Goal: Task Accomplishment & Management: Complete application form

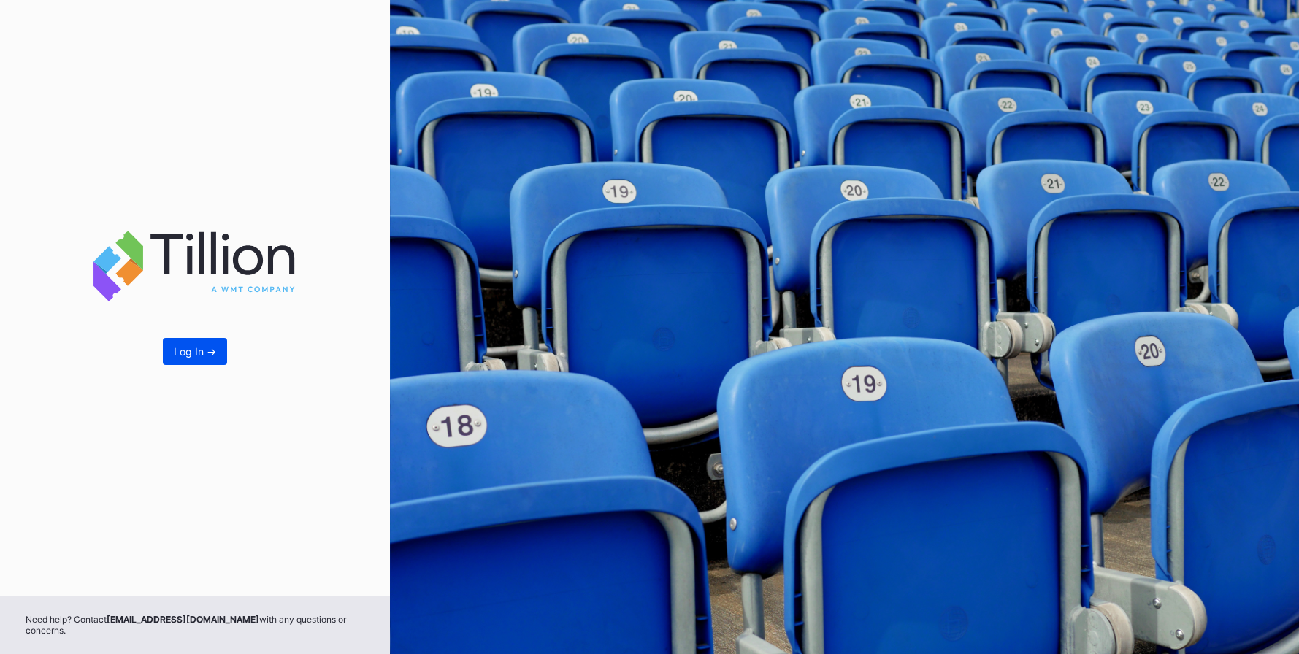
click at [203, 346] on div "Log In ->" at bounding box center [195, 352] width 42 height 12
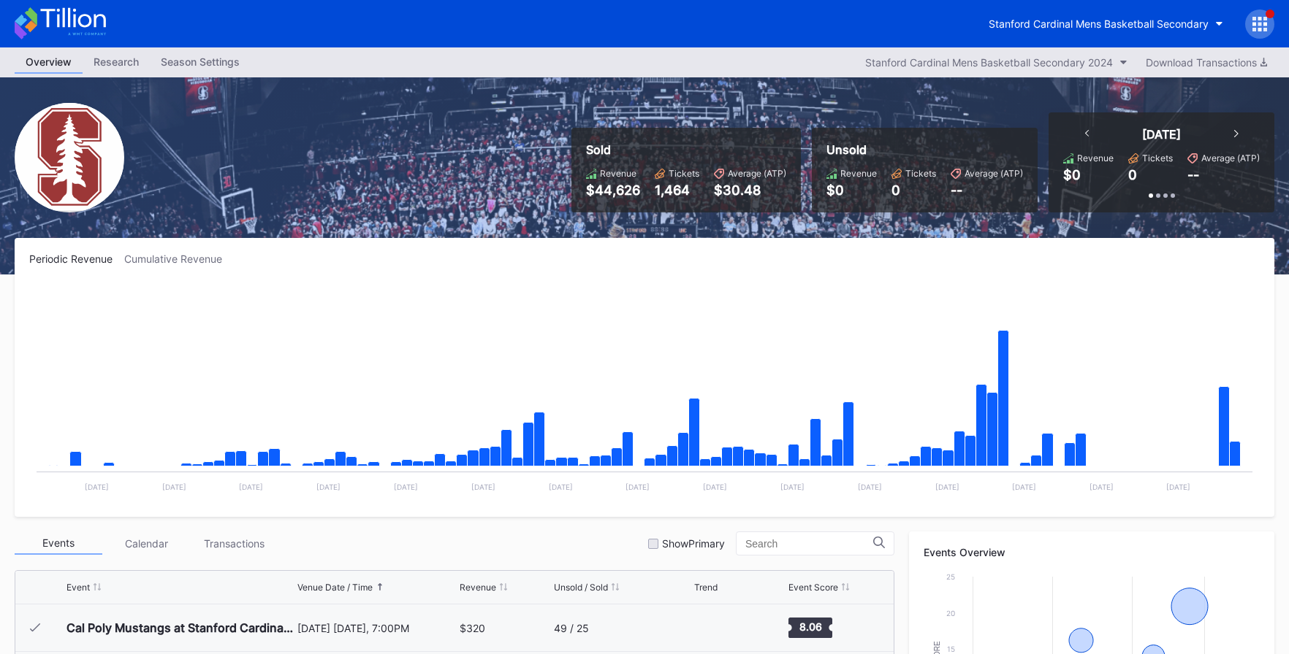
click at [1267, 23] on div at bounding box center [1259, 23] width 29 height 29
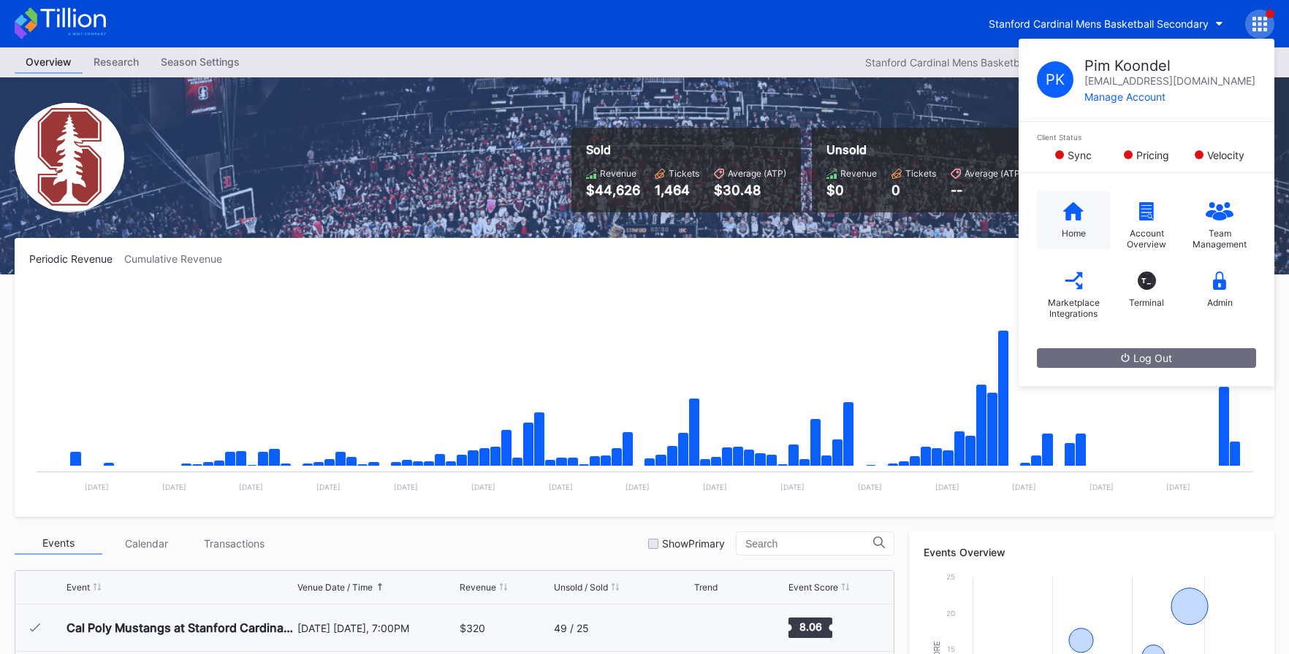
click at [1072, 228] on div "Home" at bounding box center [1073, 233] width 24 height 11
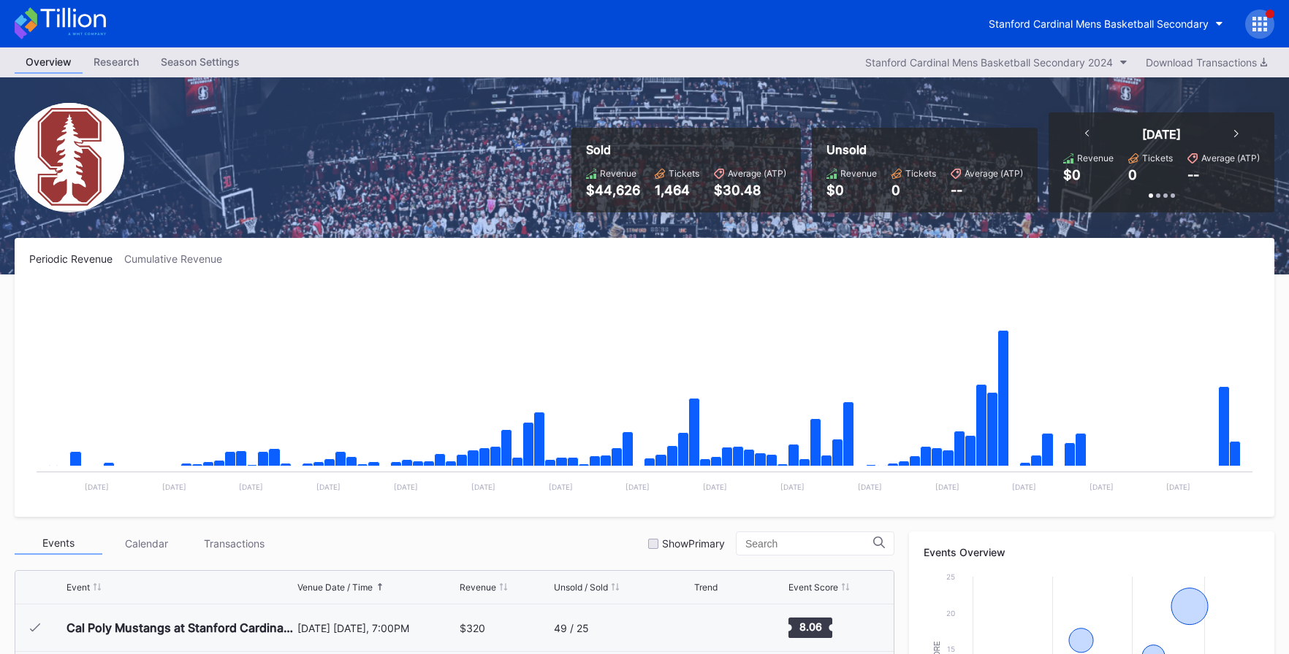
click at [1265, 28] on icon at bounding box center [1265, 30] width 4 height 4
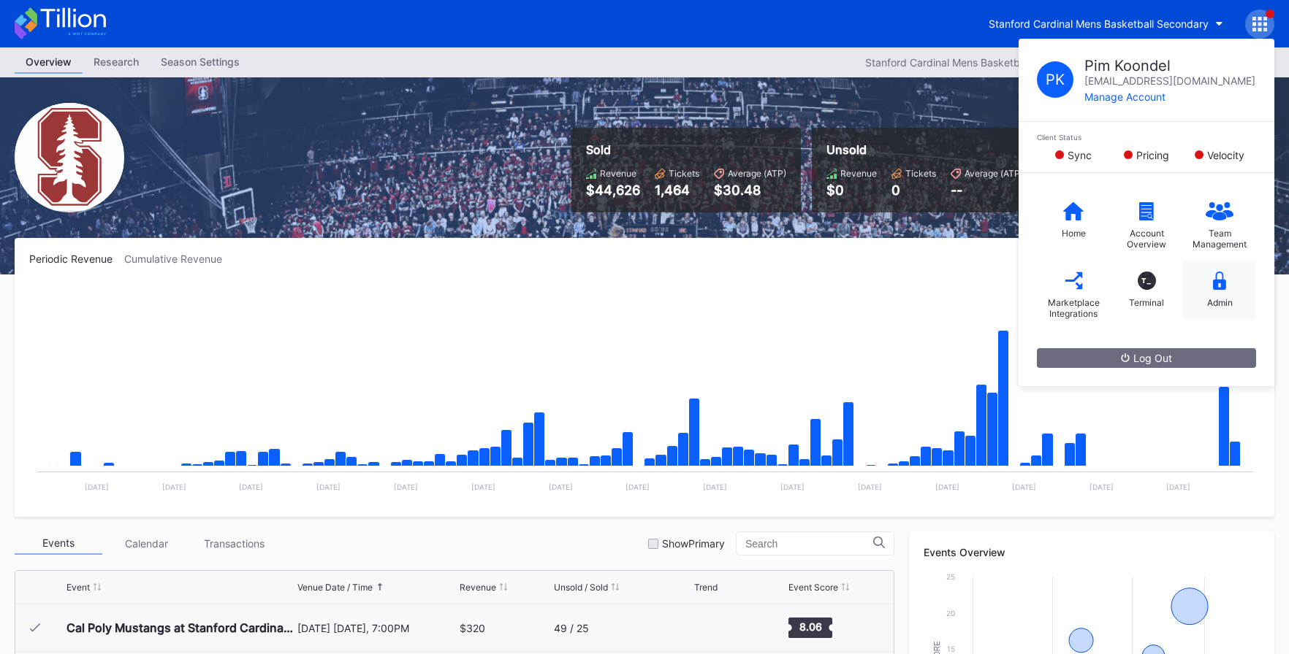
click at [1222, 282] on icon at bounding box center [1219, 281] width 13 height 18
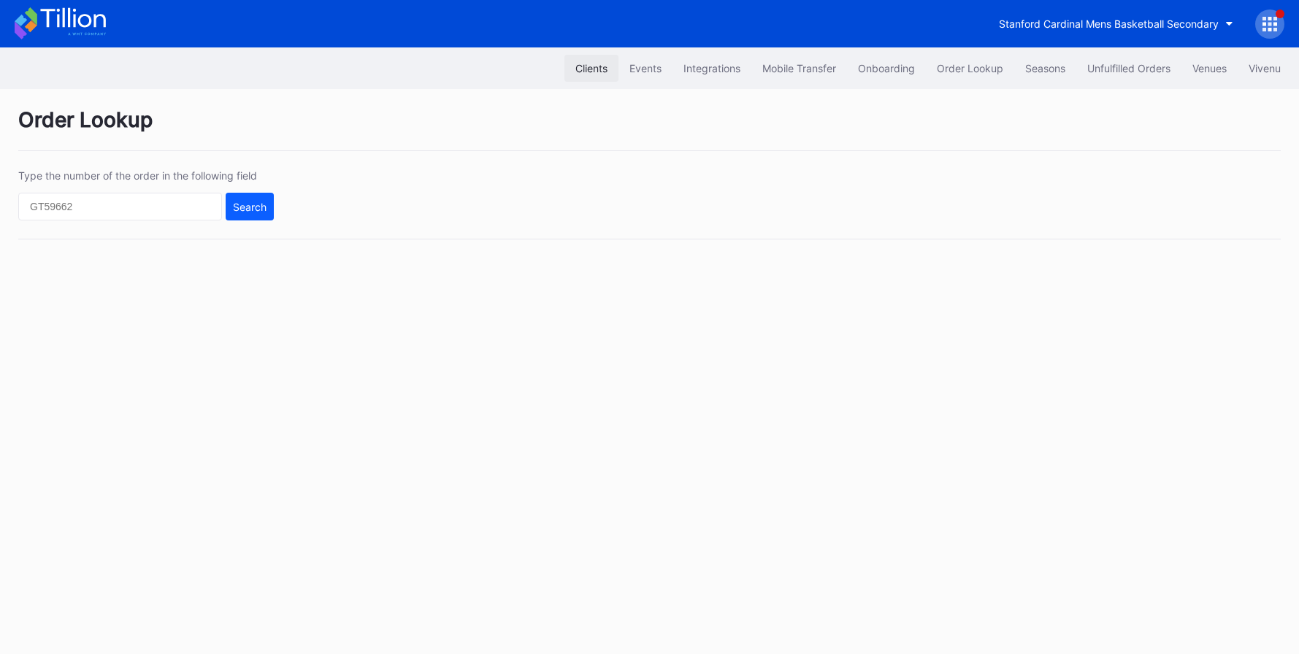
click at [586, 77] on button "Clients" at bounding box center [592, 68] width 54 height 27
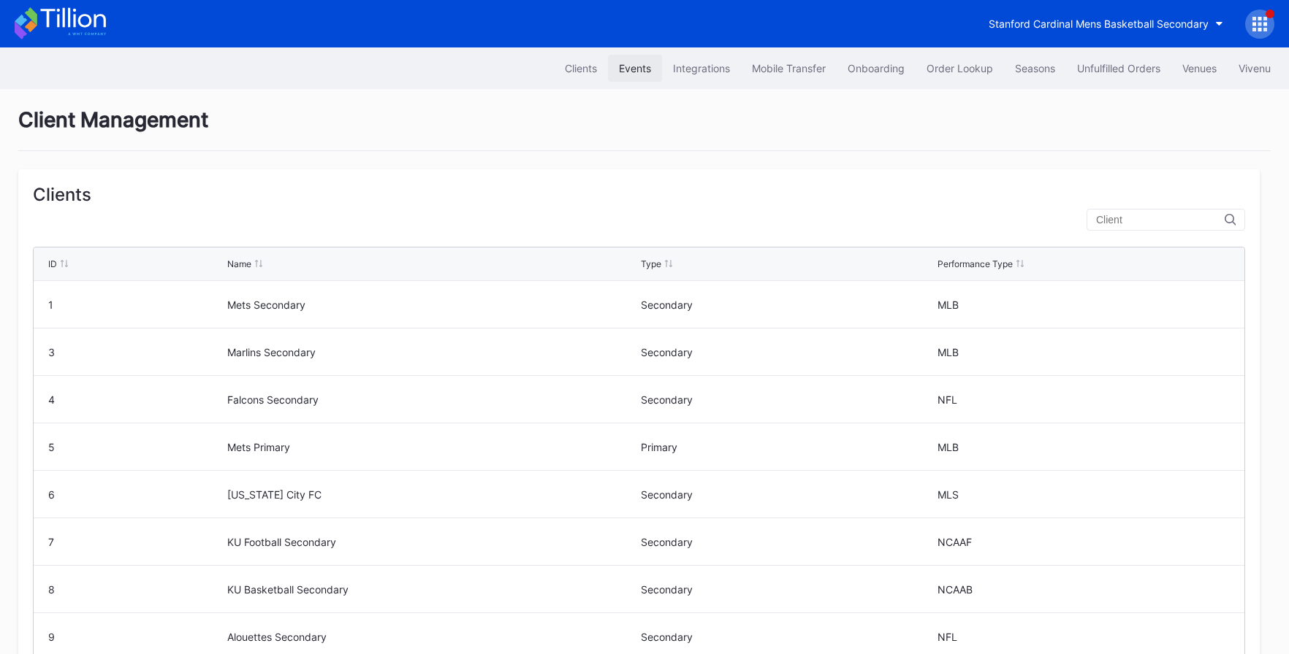
click at [629, 69] on div "Events" at bounding box center [635, 68] width 32 height 12
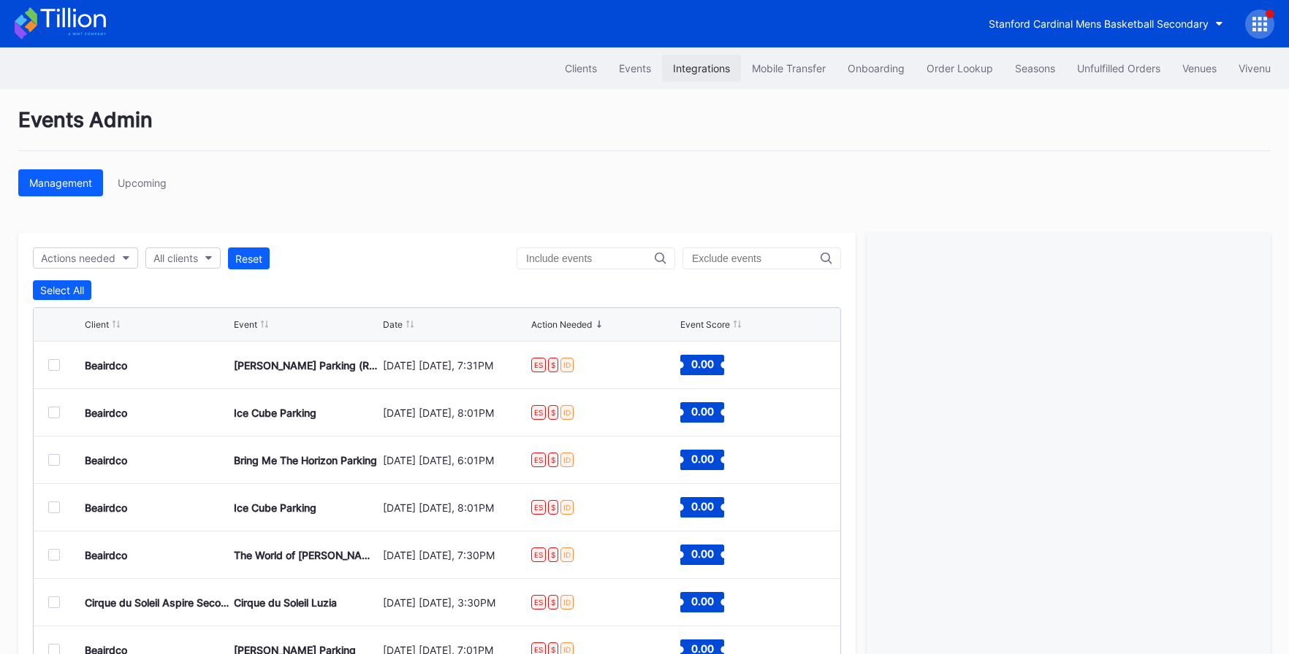
click at [689, 68] on div "Integrations" at bounding box center [701, 68] width 57 height 12
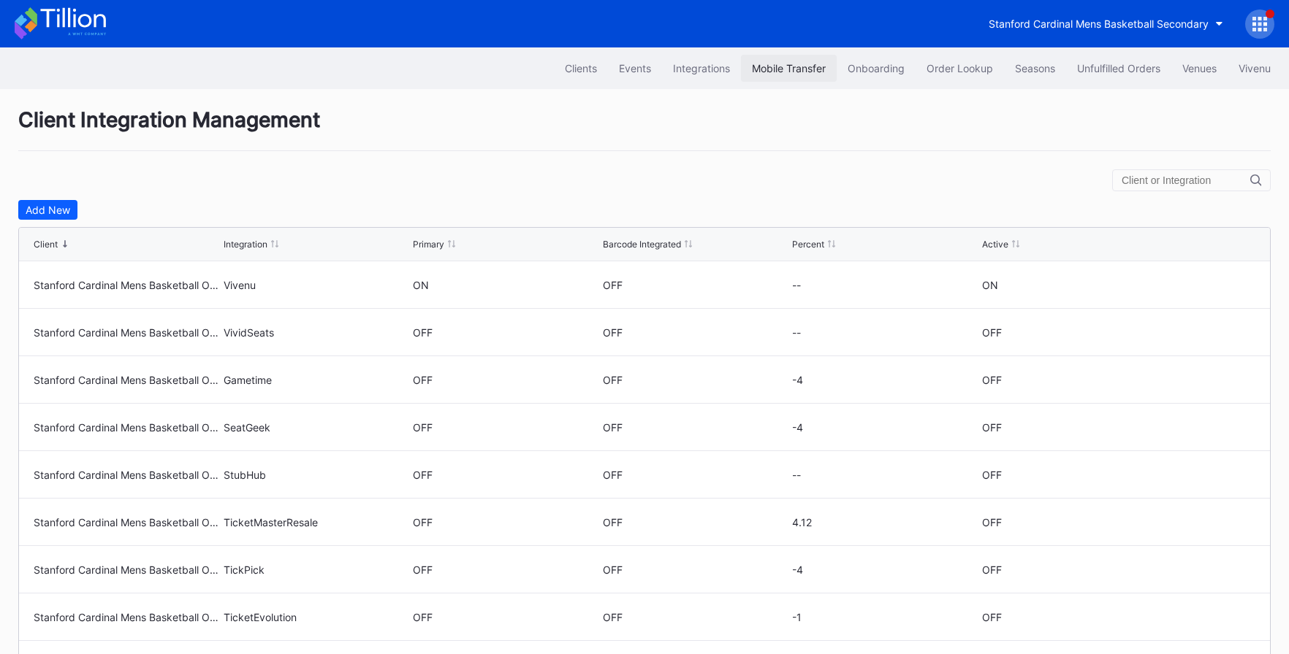
click at [772, 77] on button "Mobile Transfer" at bounding box center [789, 68] width 96 height 27
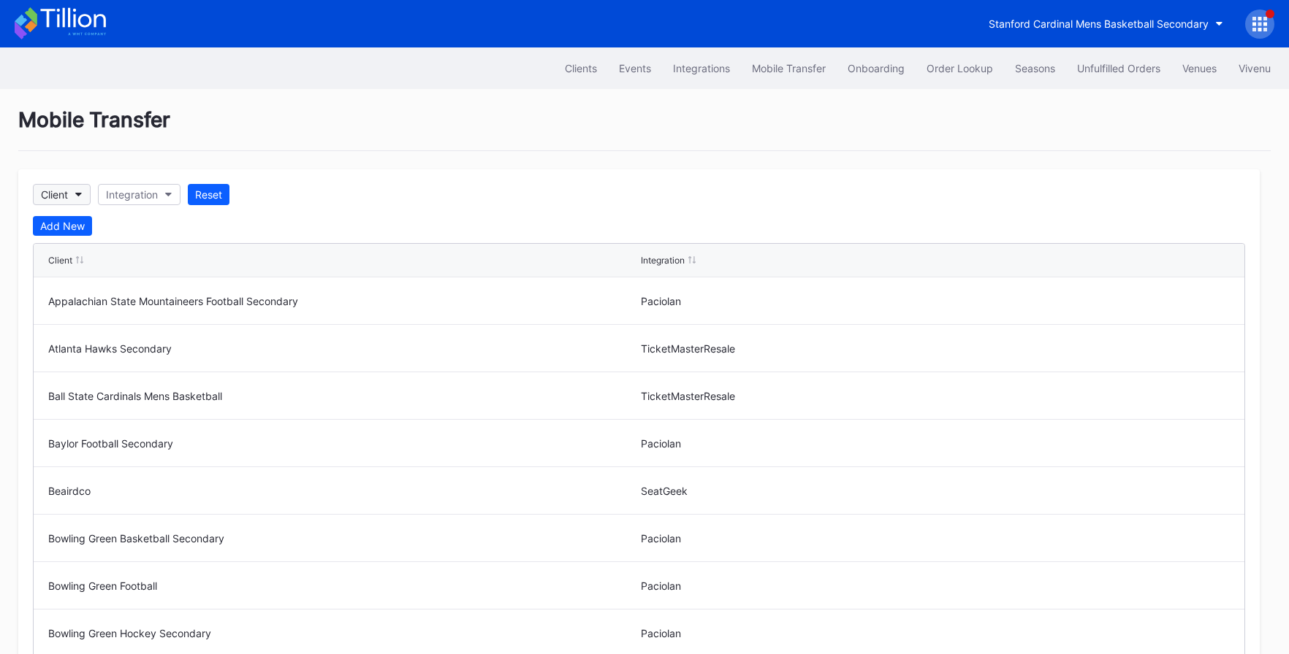
click at [69, 190] on button "Client" at bounding box center [62, 194] width 58 height 21
click at [164, 191] on button "Integration" at bounding box center [139, 194] width 83 height 21
click at [886, 74] on div "Onboarding" at bounding box center [875, 68] width 57 height 12
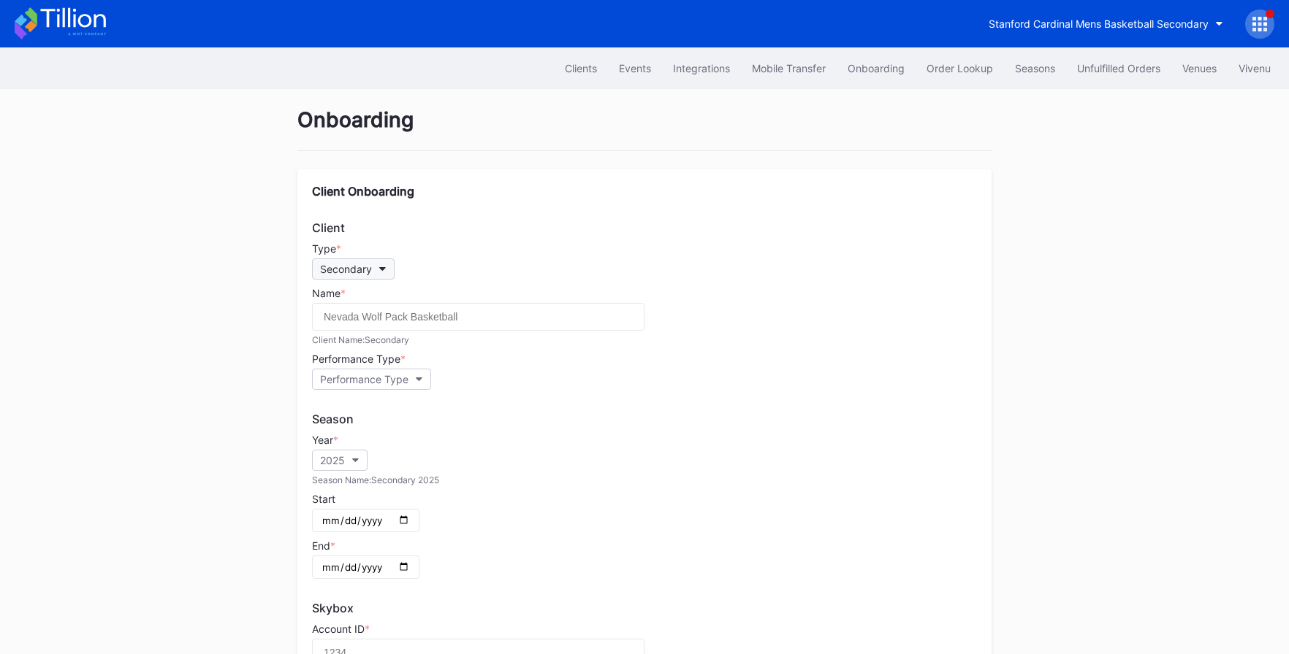
click at [391, 268] on button "Secondary" at bounding box center [353, 269] width 83 height 21
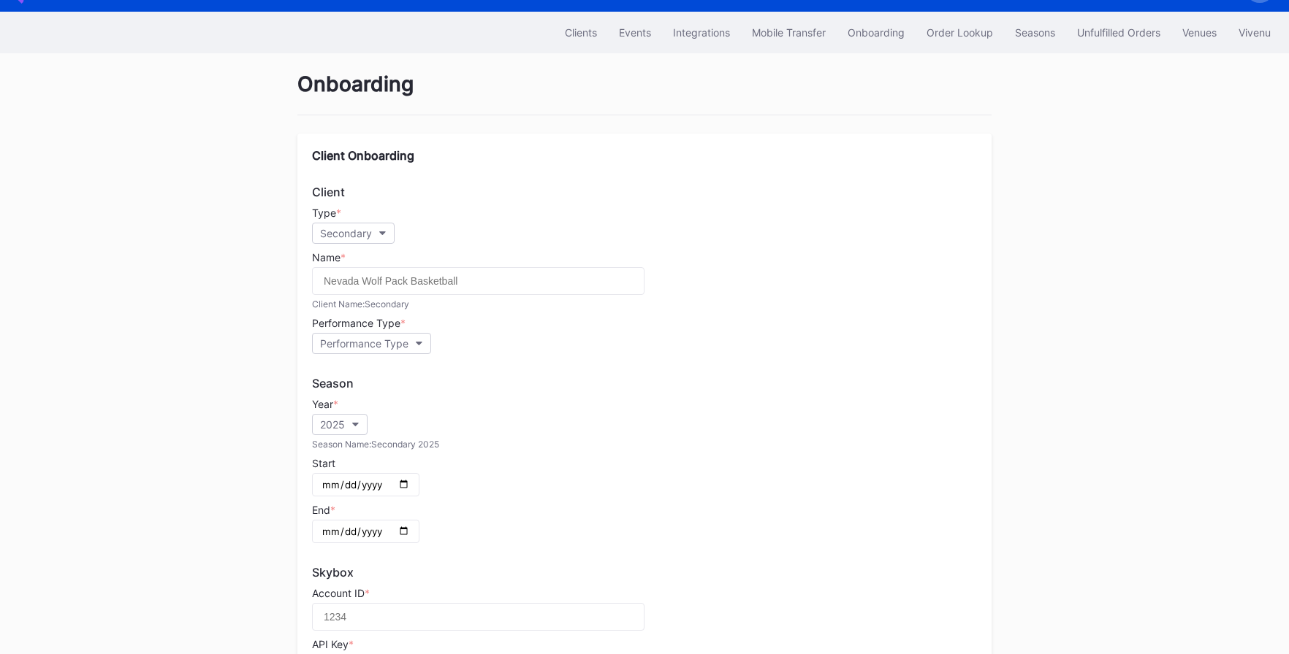
scroll to position [68, 0]
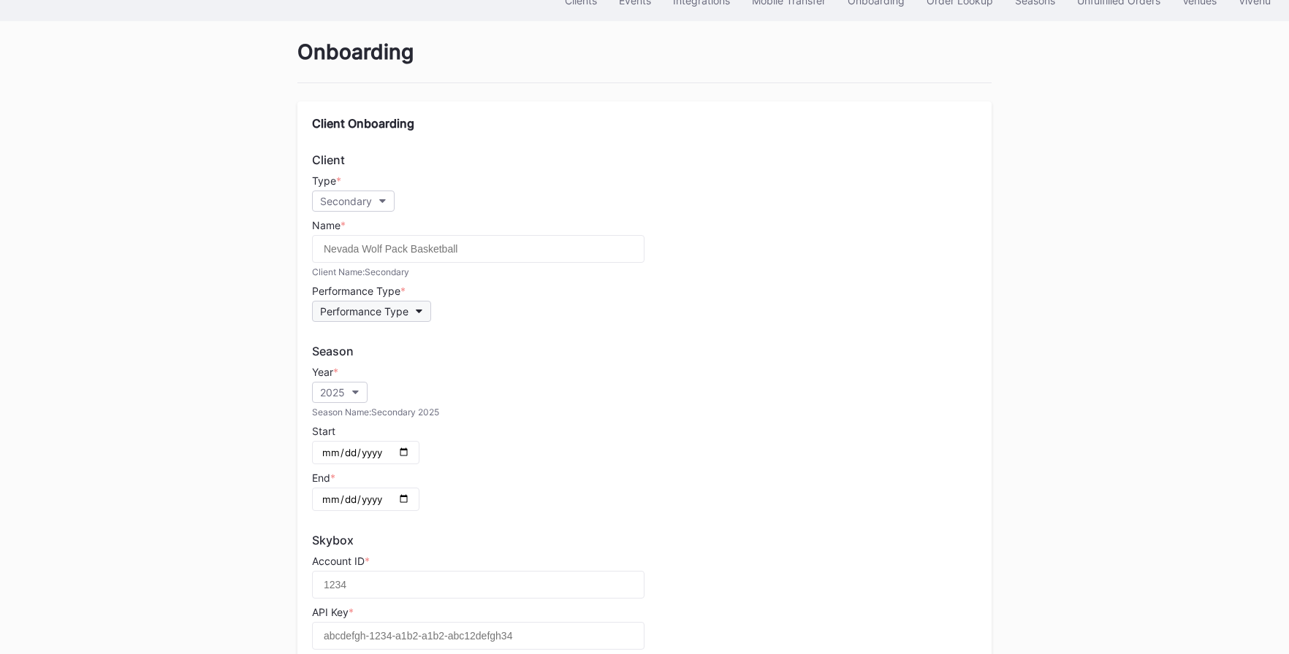
click at [370, 318] on button "Performance Type" at bounding box center [371, 311] width 119 height 21
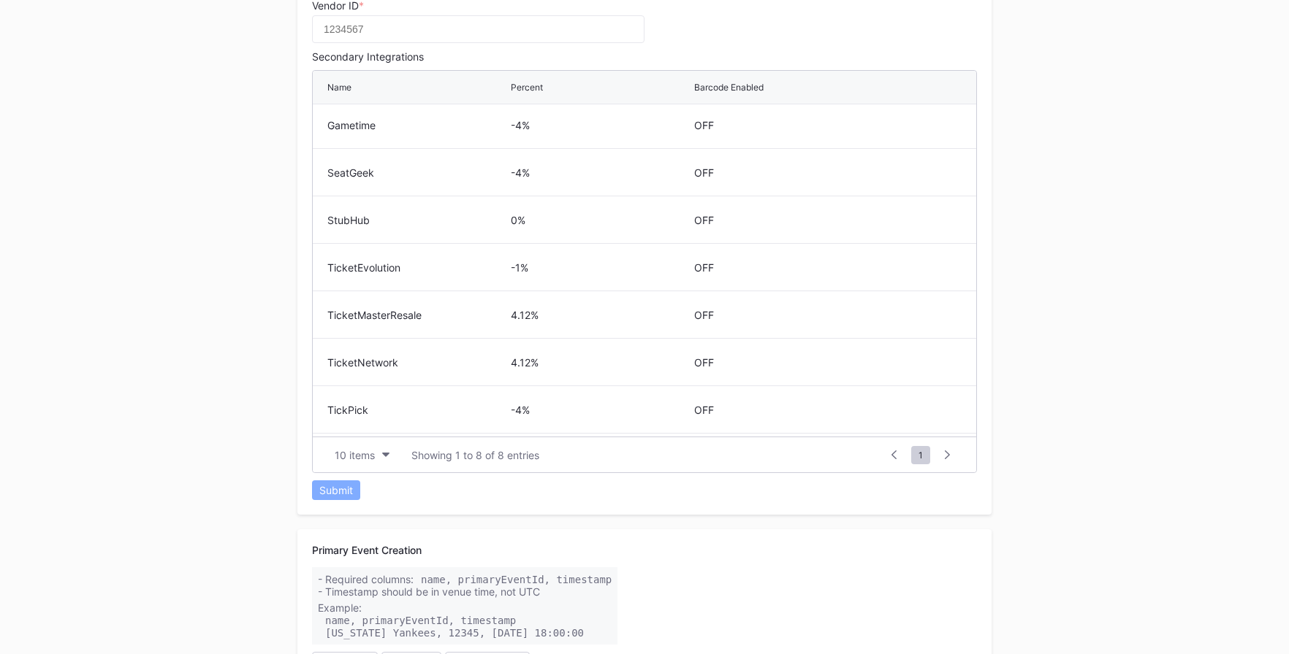
scroll to position [1012, 0]
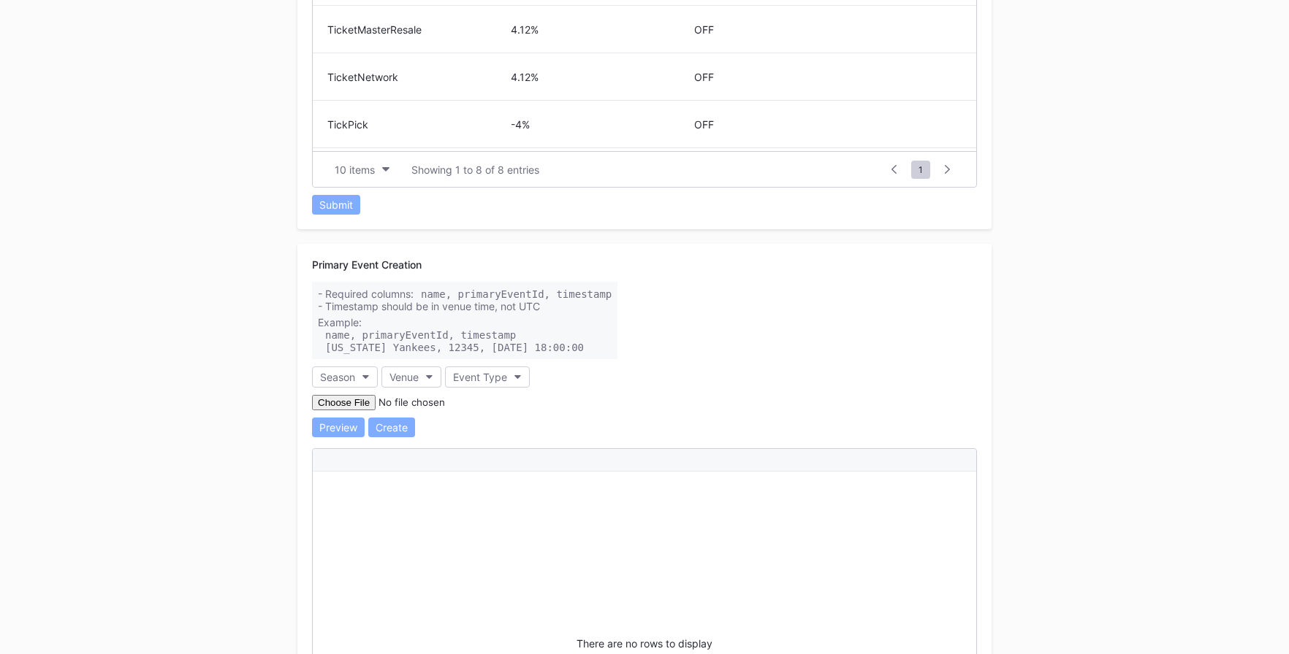
click at [228, 385] on div "Clients Events Integrations Mobile Transfer Onboarding Order Lookup Seasons Unf…" at bounding box center [644, 355] width 1289 height 2639
click at [340, 377] on div "Season" at bounding box center [337, 377] width 35 height 12
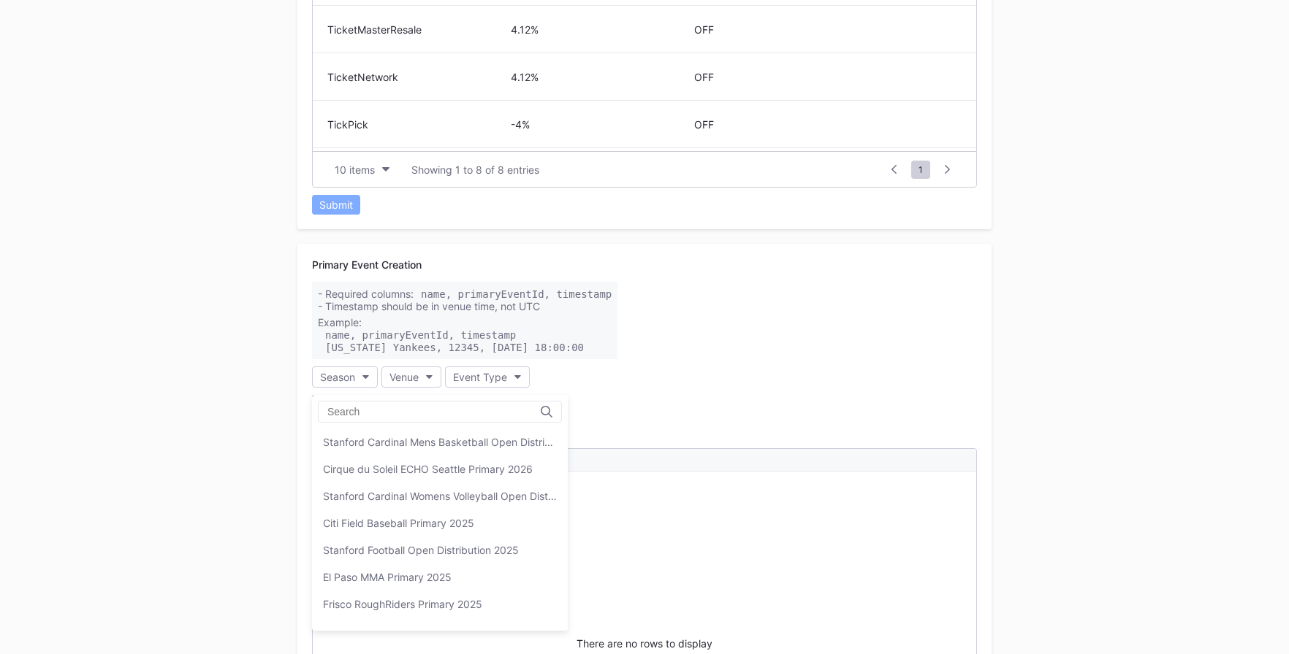
click at [248, 372] on div "Clients Events Integrations Mobile Transfer Onboarding Order Lookup Seasons Unf…" at bounding box center [644, 355] width 1289 height 2639
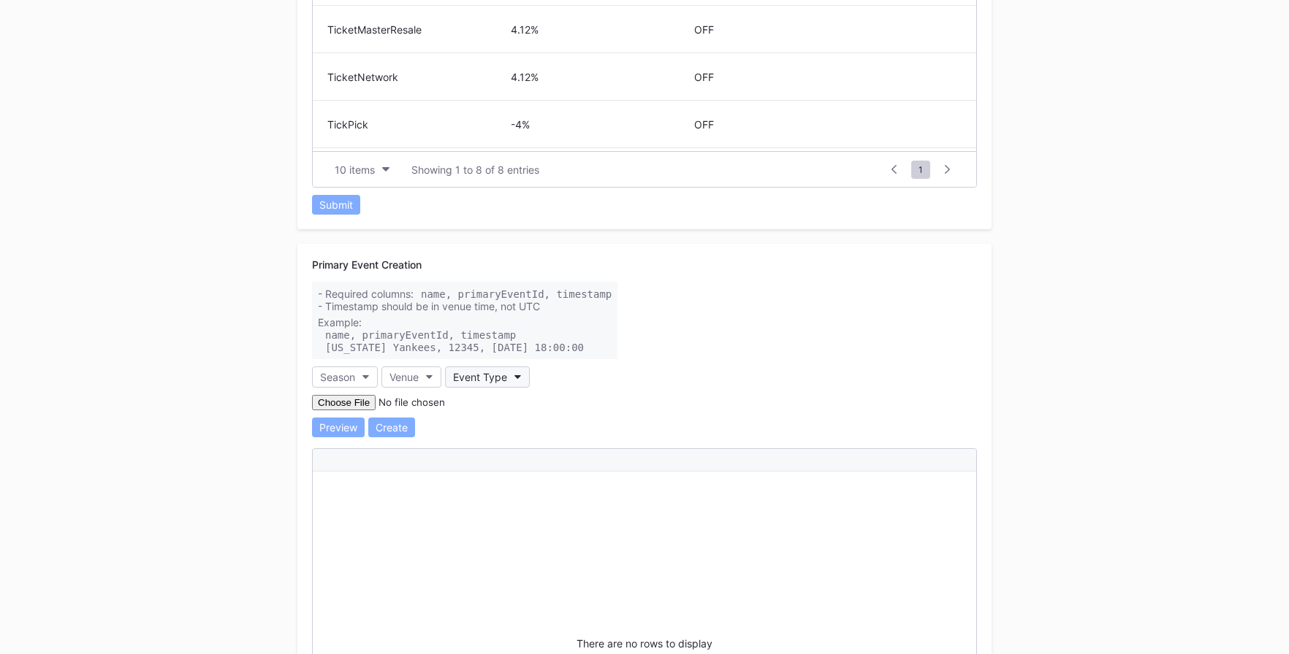
click at [513, 378] on button "Event Type" at bounding box center [487, 377] width 85 height 21
click at [419, 381] on div "Venue" at bounding box center [403, 377] width 29 height 12
click at [342, 378] on div "Season" at bounding box center [337, 377] width 35 height 12
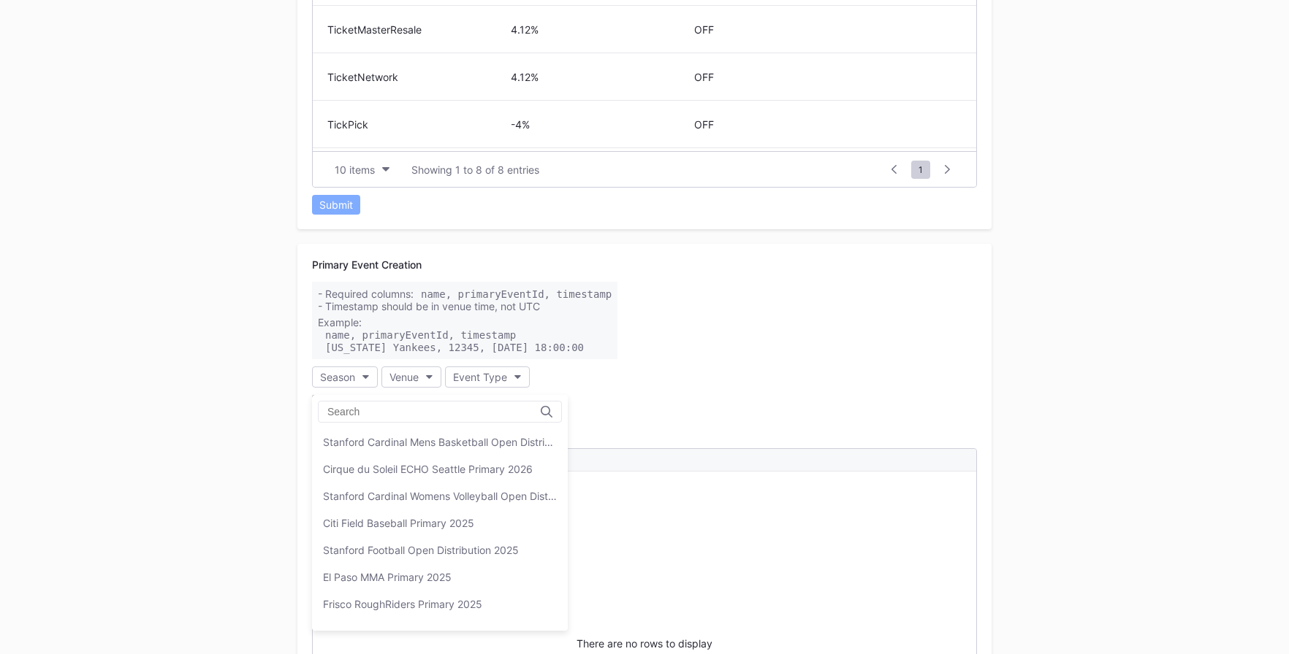
drag, startPoint x: 238, startPoint y: 368, endPoint x: 232, endPoint y: 346, distance: 22.9
click at [239, 369] on div "Clients Events Integrations Mobile Transfer Onboarding Order Lookup Seasons Unf…" at bounding box center [644, 355] width 1289 height 2639
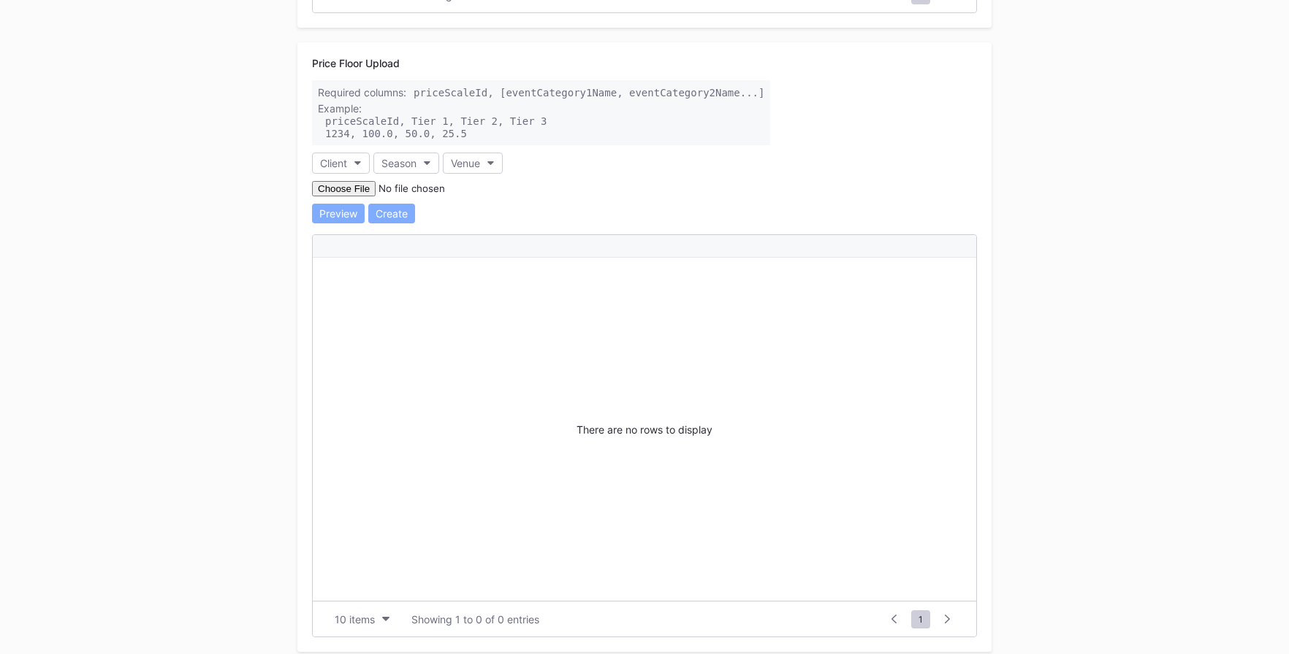
scroll to position [2032, 0]
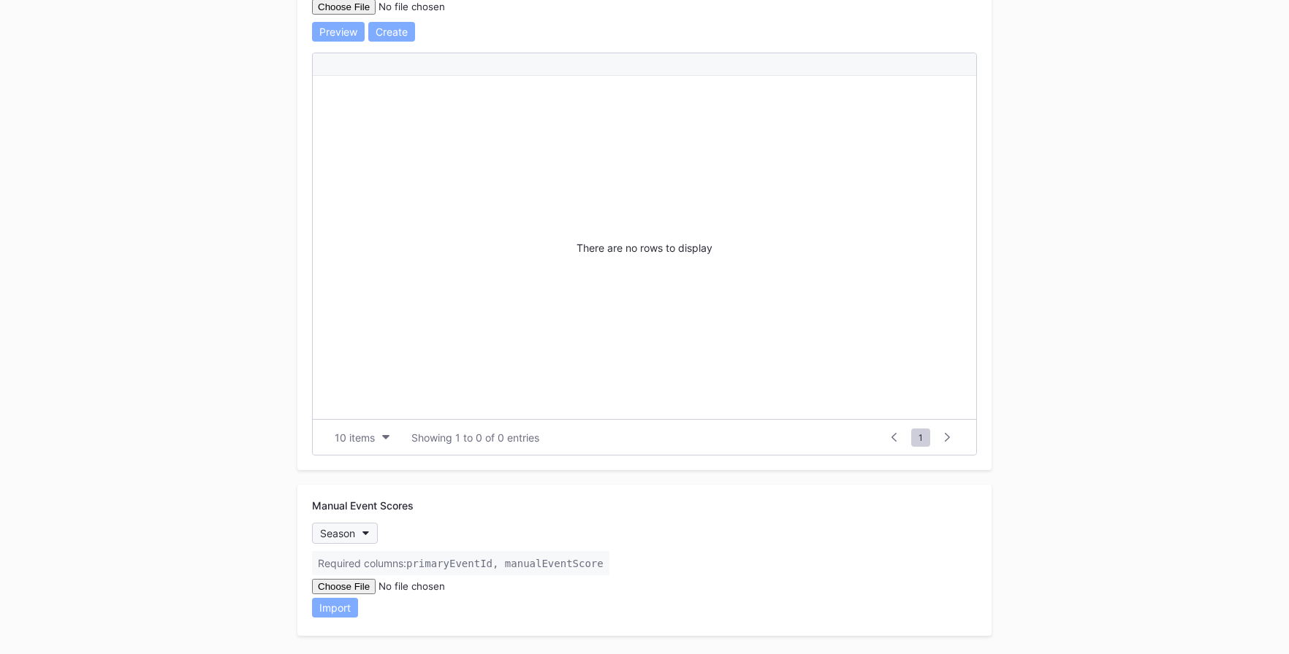
click at [366, 535] on icon "button" at bounding box center [365, 534] width 7 height 4
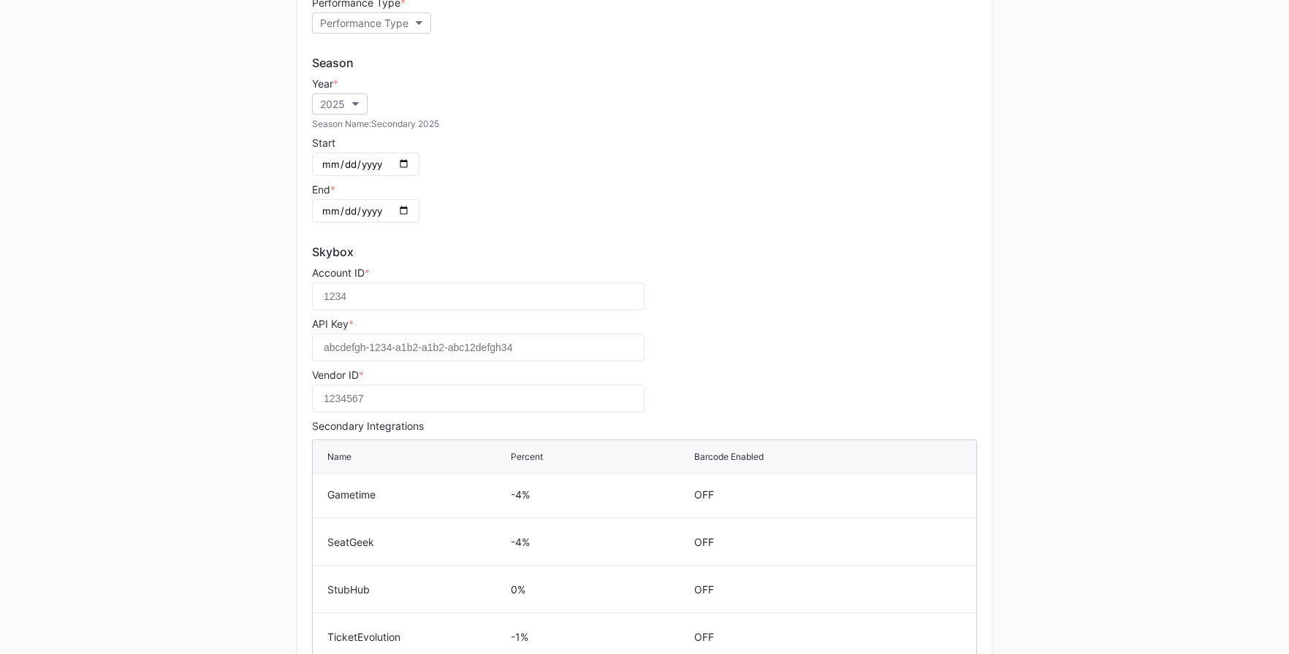
scroll to position [0, 0]
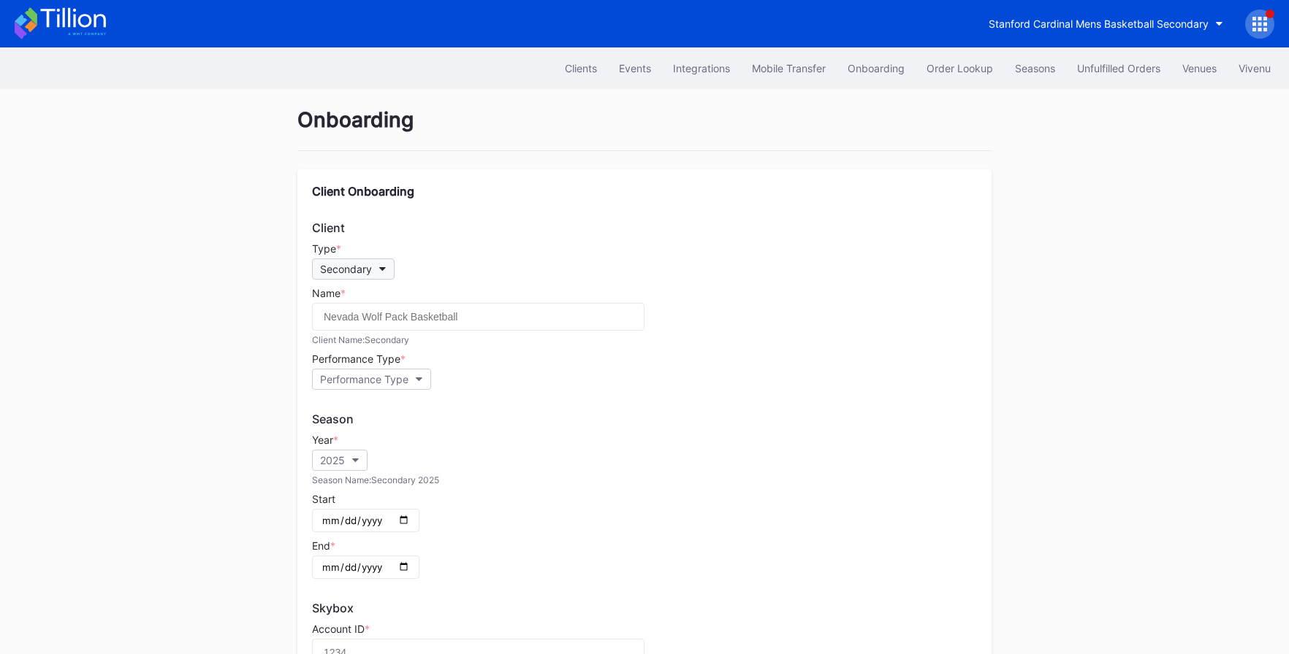
click at [379, 270] on icon "button" at bounding box center [382, 269] width 7 height 4
click at [365, 335] on div "Primary" at bounding box center [364, 333] width 105 height 27
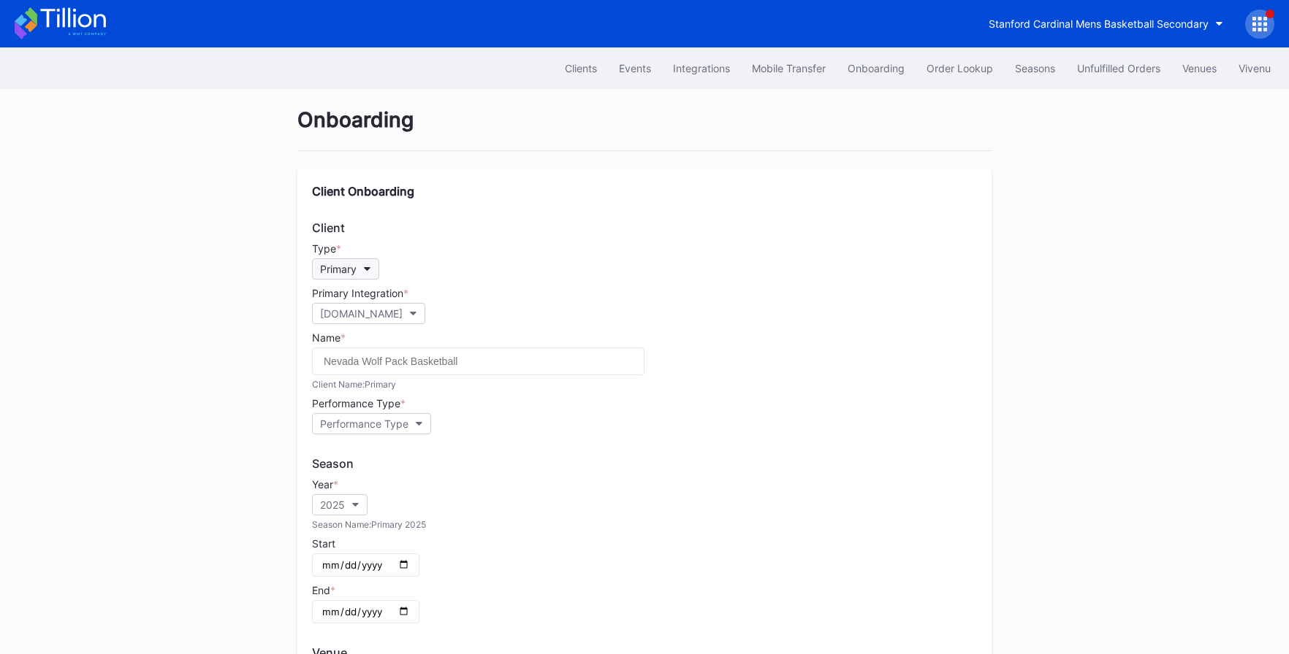
click at [360, 279] on button "Primary" at bounding box center [345, 269] width 67 height 21
click at [357, 308] on div "Secondary" at bounding box center [349, 306] width 52 height 12
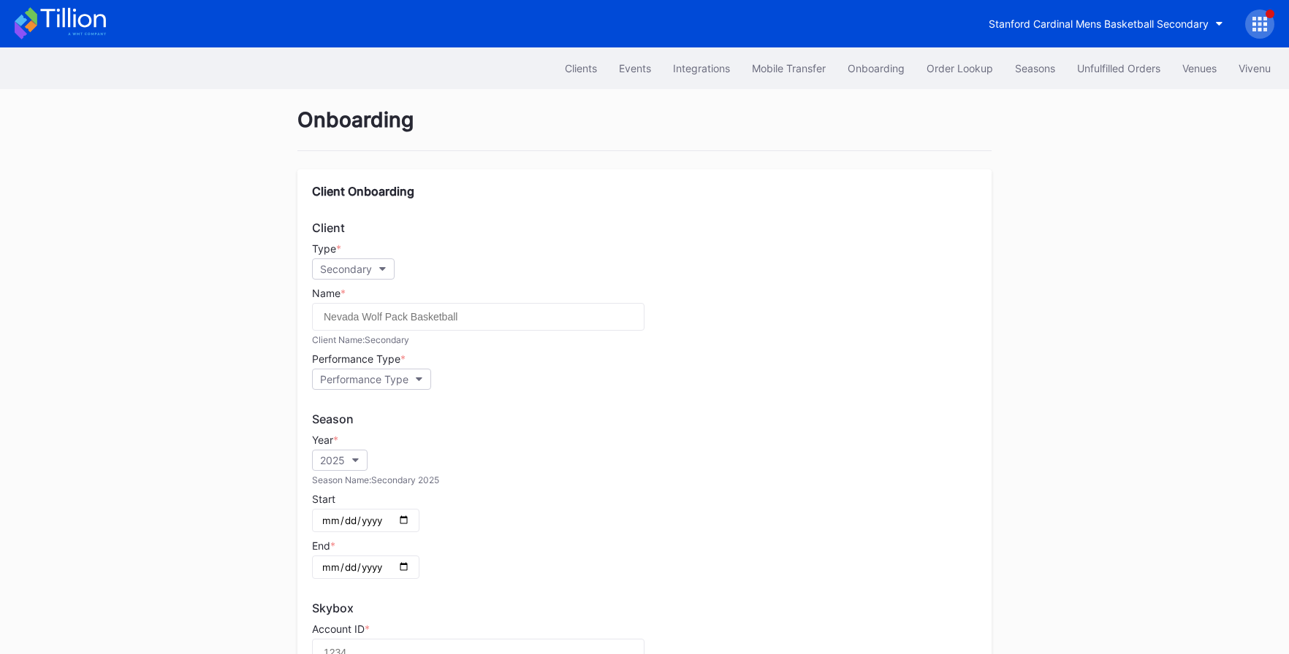
click at [337, 276] on button "Secondary" at bounding box center [353, 269] width 83 height 21
click at [344, 360] on div "Open Distribution" at bounding box center [364, 360] width 83 height 12
click at [402, 270] on div "Open Distribution" at bounding box center [361, 269] width 83 height 12
click at [370, 332] on div "Primary" at bounding box center [365, 333] width 106 height 27
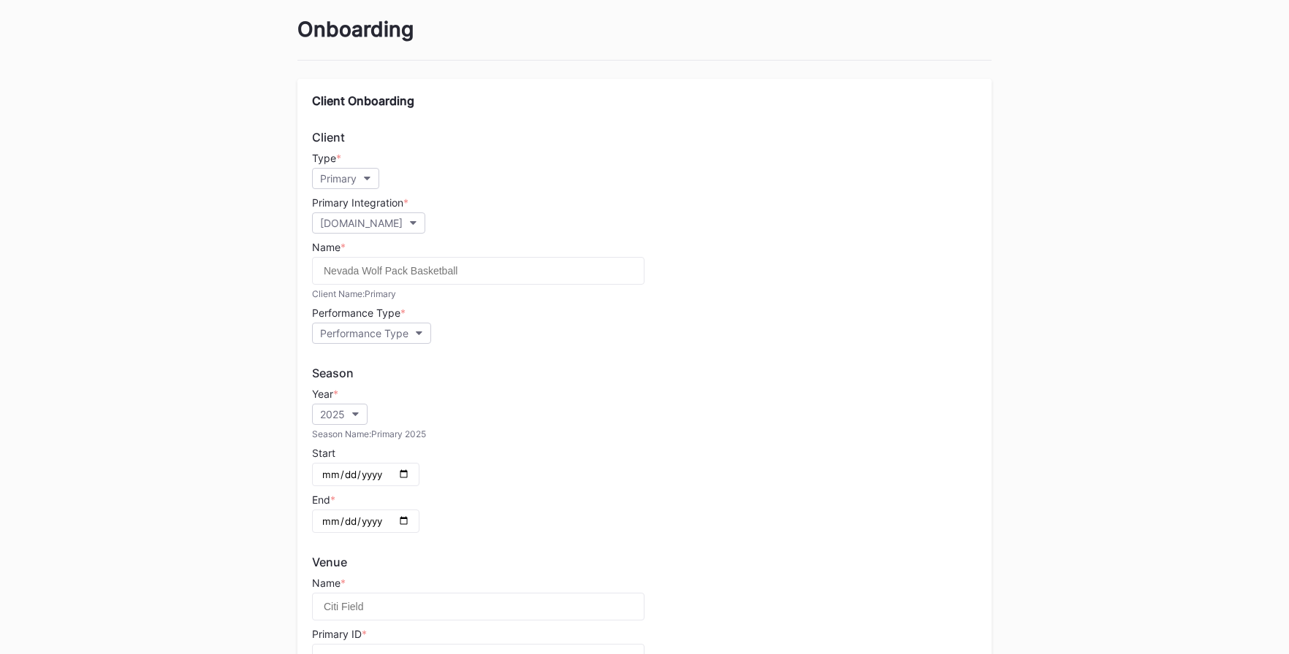
scroll to position [118, 0]
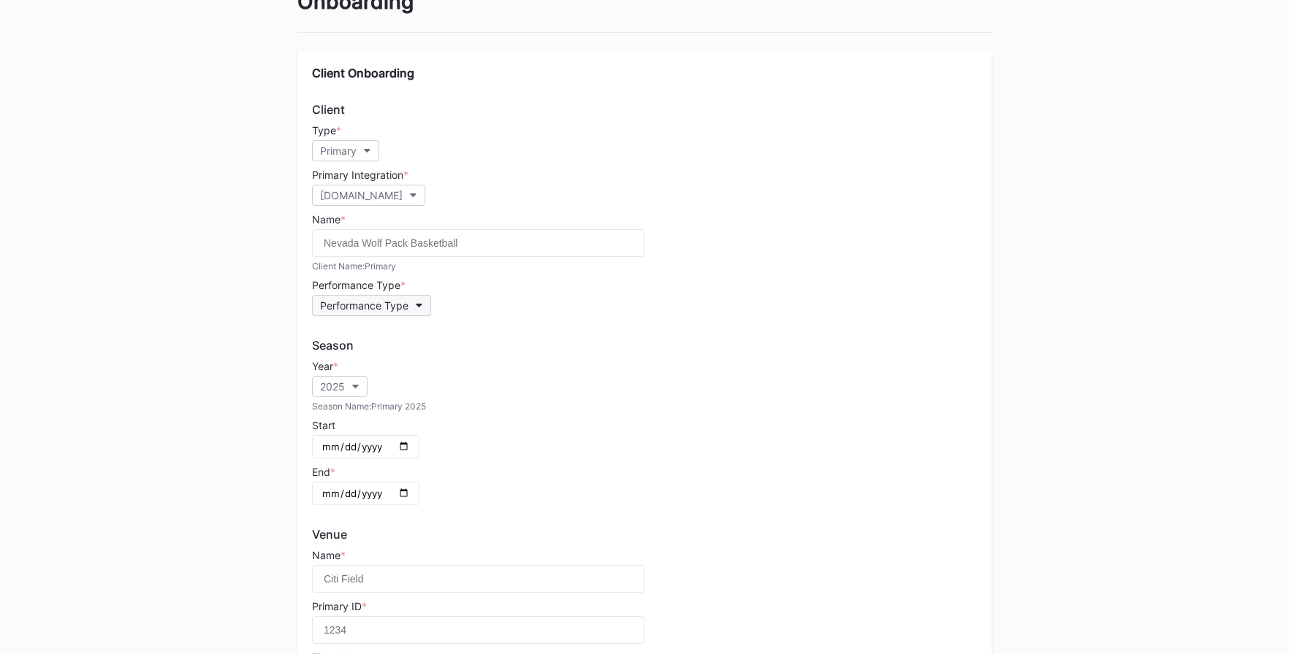
click at [400, 300] on div "Performance Type" at bounding box center [364, 305] width 88 height 12
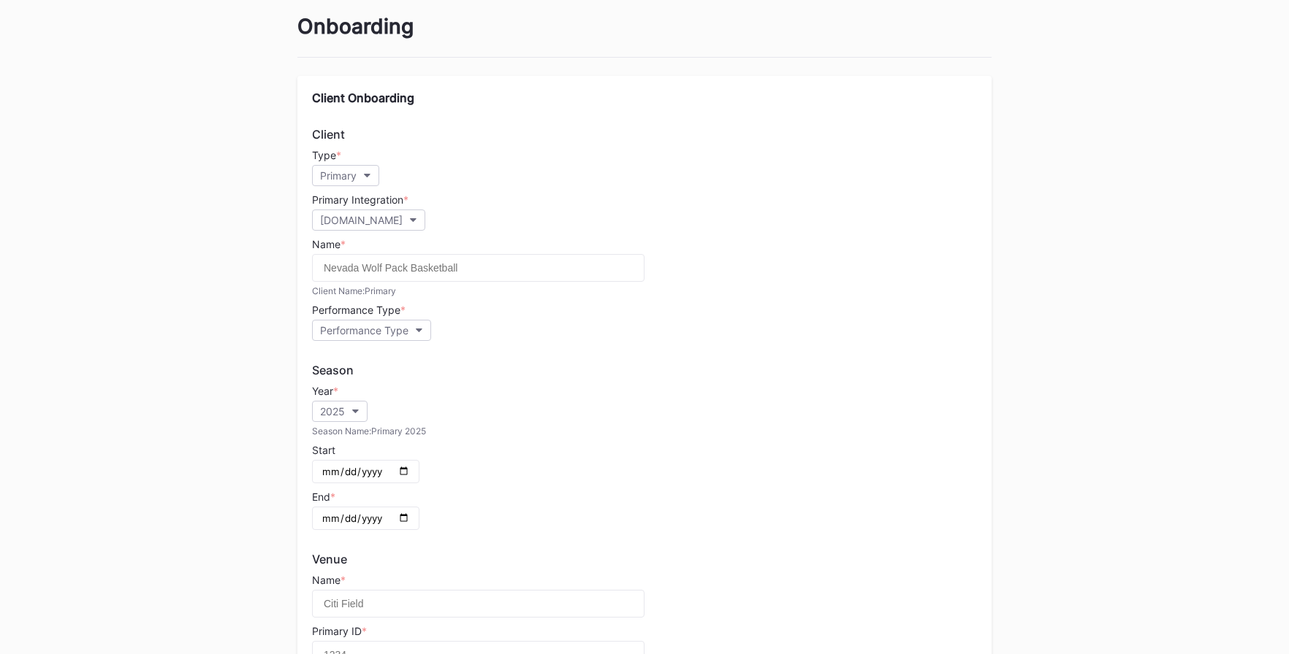
scroll to position [0, 0]
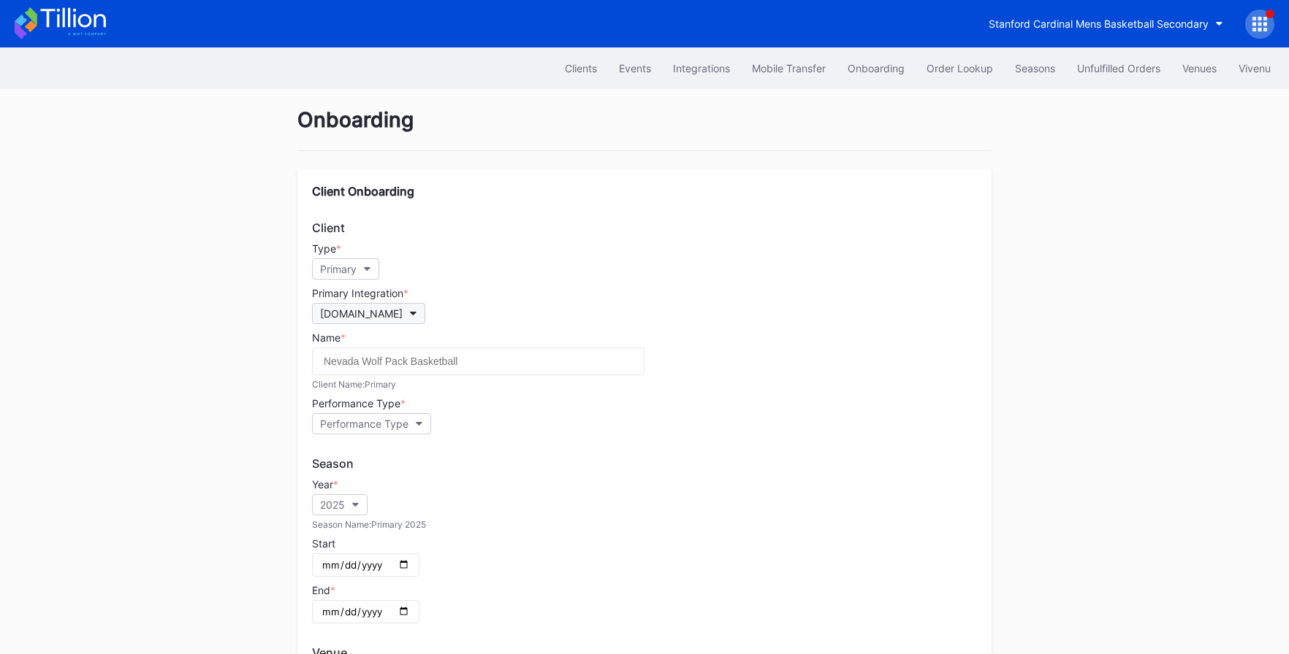
click at [380, 317] on button "[DOMAIN_NAME]" at bounding box center [368, 313] width 113 height 21
click at [312, 303] on button "[DOMAIN_NAME]" at bounding box center [368, 313] width 113 height 21
click at [362, 272] on button "Primary" at bounding box center [345, 269] width 67 height 21
click at [363, 302] on div "Secondary" at bounding box center [349, 306] width 52 height 12
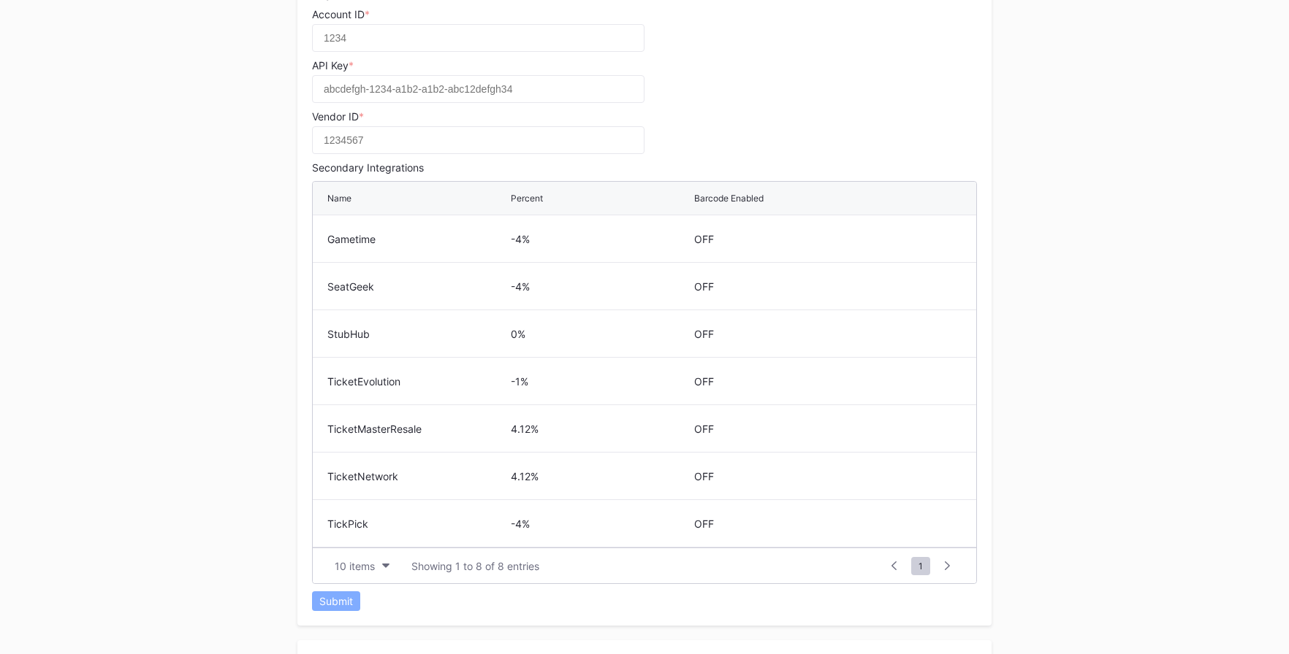
scroll to position [558, 0]
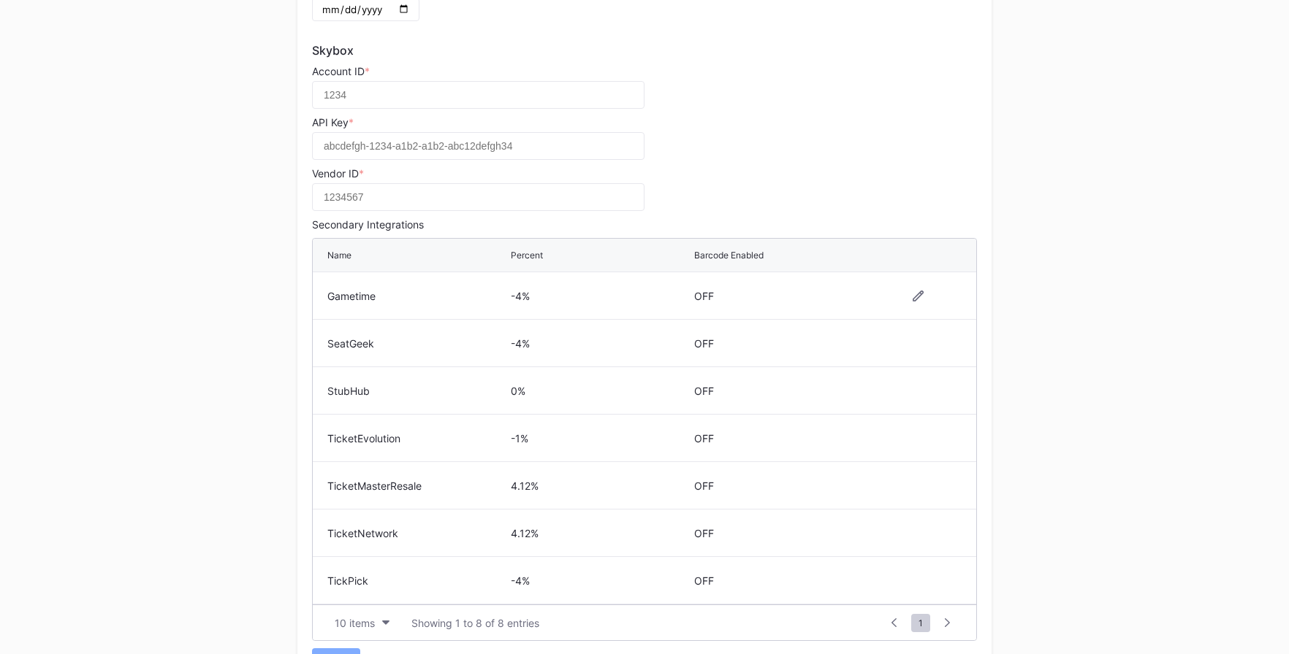
click at [518, 290] on div "-4%" at bounding box center [601, 296] width 180 height 12
click at [599, 294] on div "-4%" at bounding box center [601, 296] width 180 height 12
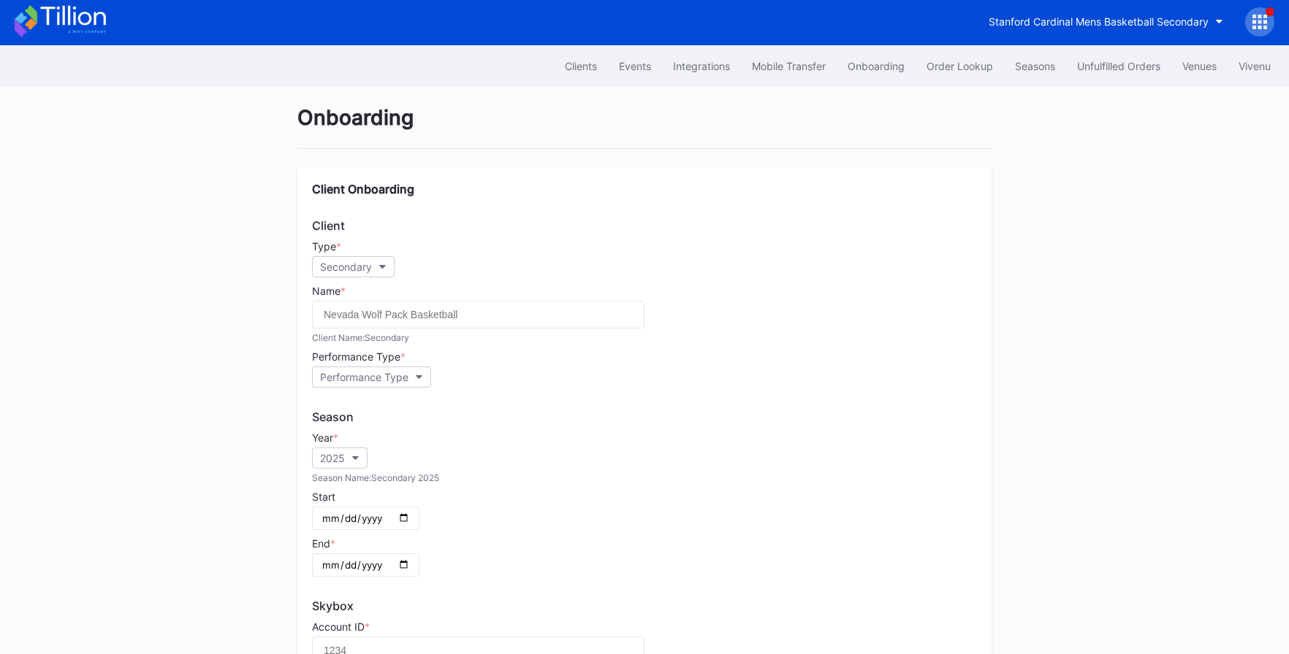
scroll to position [0, 0]
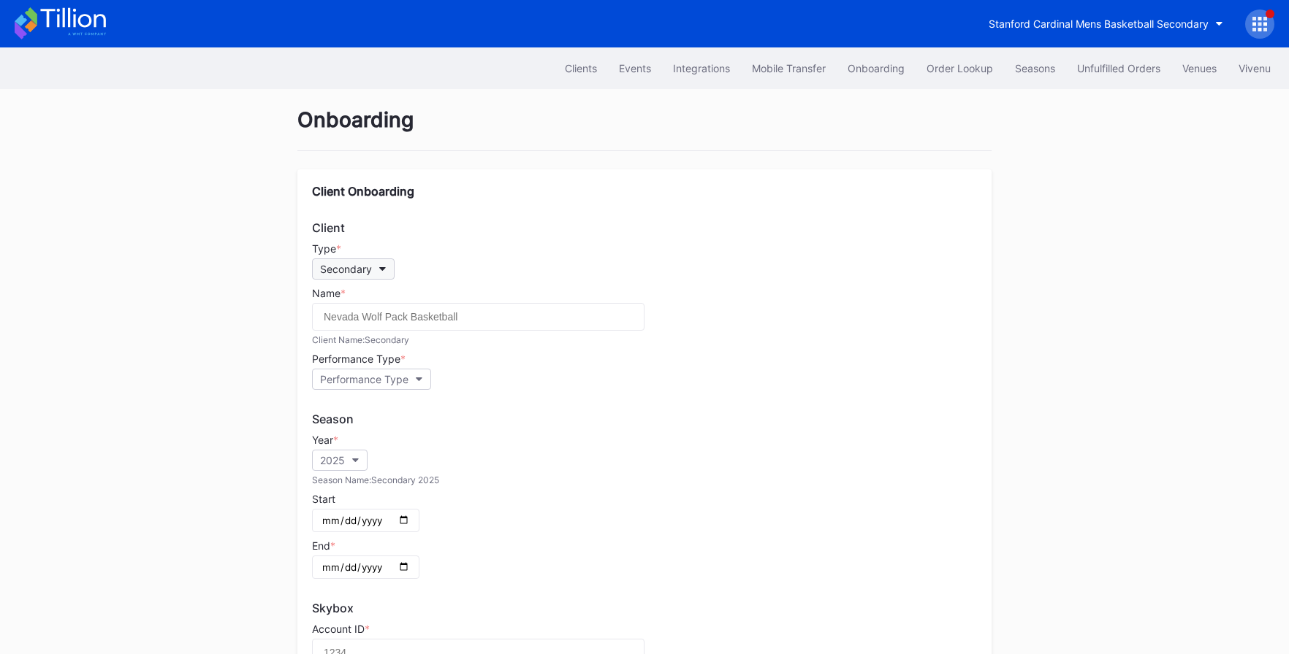
click at [352, 275] on div "Secondary" at bounding box center [346, 269] width 52 height 12
click at [359, 353] on div "Open Distribution" at bounding box center [364, 360] width 105 height 27
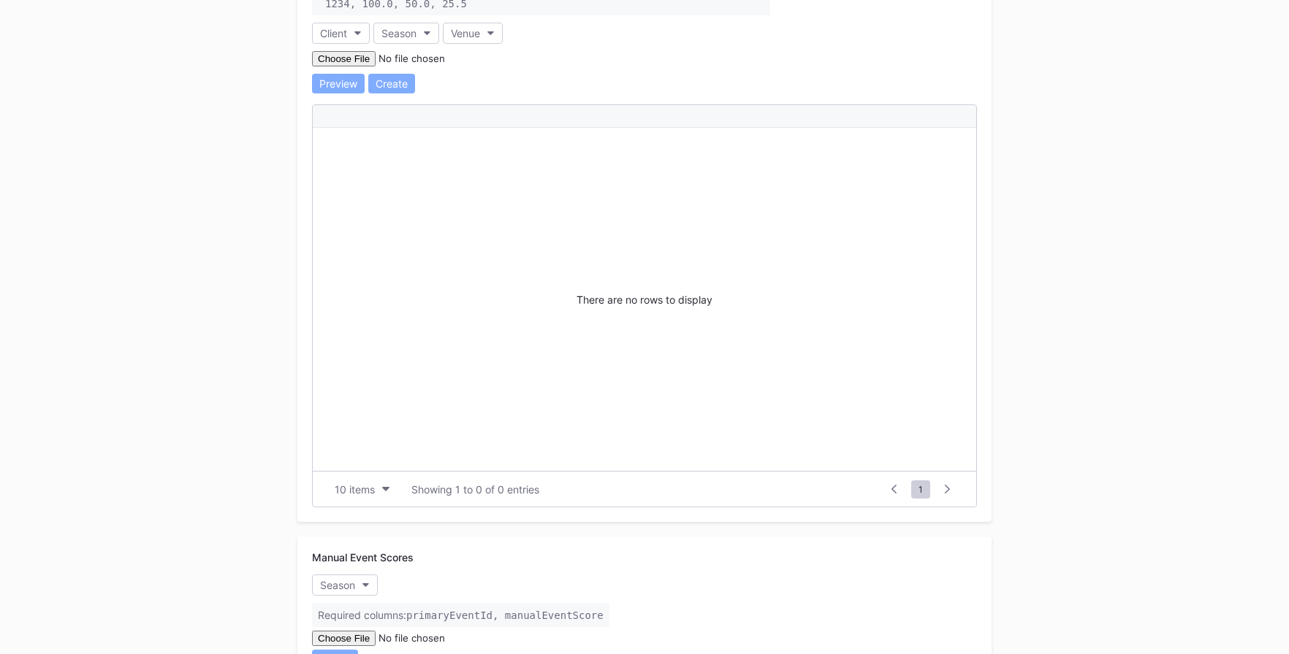
scroll to position [2077, 0]
